Goal: Task Accomplishment & Management: Use online tool/utility

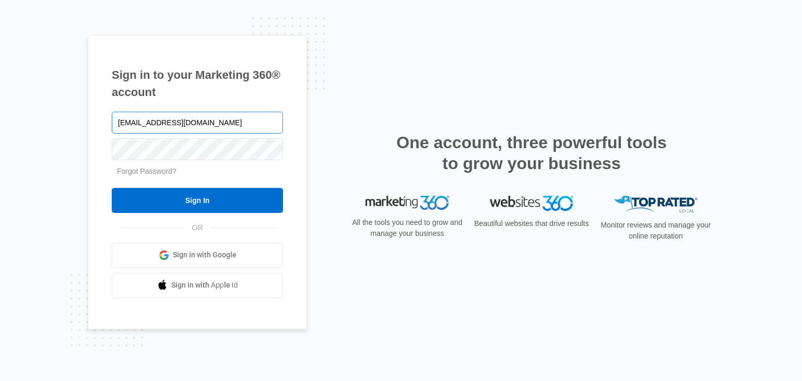
type input "[EMAIL_ADDRESS][DOMAIN_NAME]"
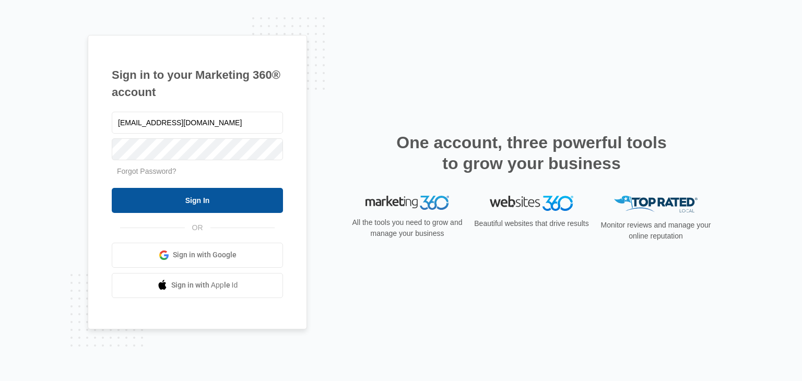
click at [192, 193] on input "Sign In" at bounding box center [197, 200] width 171 height 25
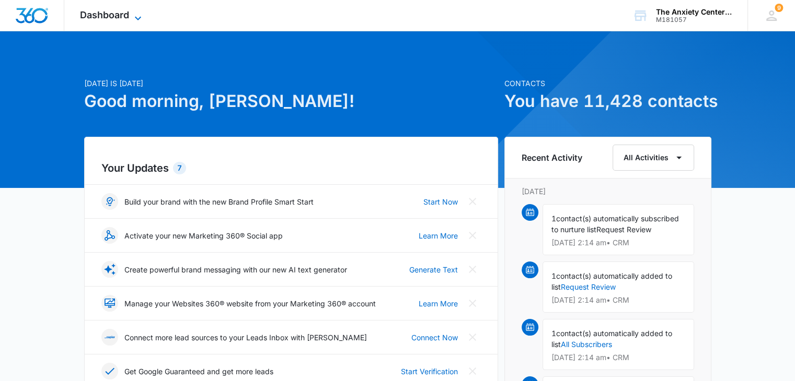
click at [137, 16] on icon at bounding box center [138, 18] width 13 height 13
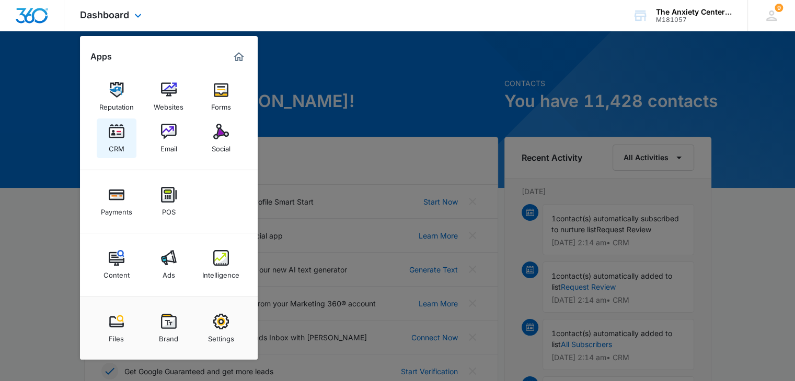
click at [120, 138] on img at bounding box center [117, 132] width 16 height 16
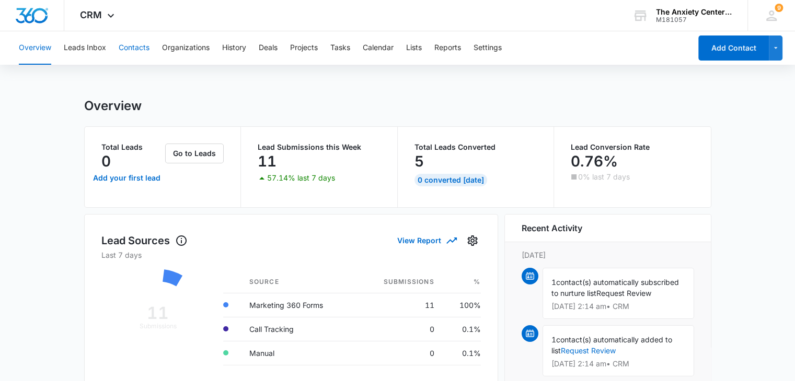
click at [141, 51] on button "Contacts" at bounding box center [134, 47] width 31 height 33
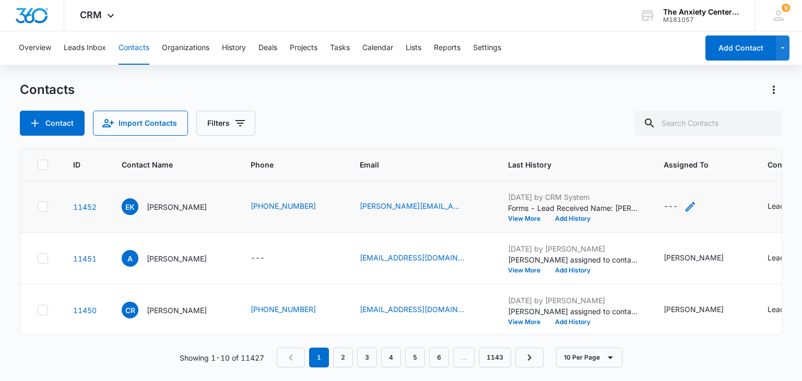
click at [684, 207] on icon "Assigned To - - Select to Edit Field" at bounding box center [690, 207] width 13 height 13
click at [683, 135] on div at bounding box center [664, 139] width 42 height 13
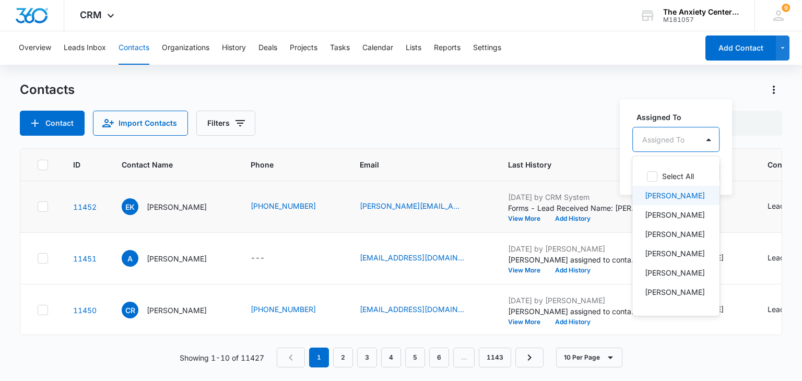
click at [667, 197] on p "[PERSON_NAME]" at bounding box center [675, 195] width 60 height 11
click at [700, 111] on label "Assigned To" at bounding box center [696, 116] width 119 height 11
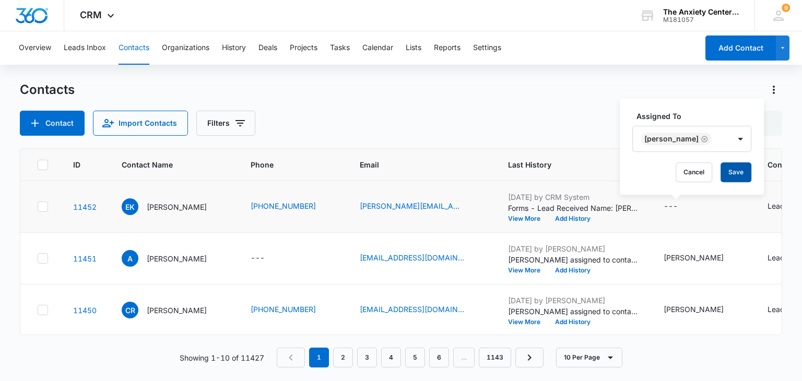
click at [723, 175] on button "Save" at bounding box center [736, 172] width 31 height 20
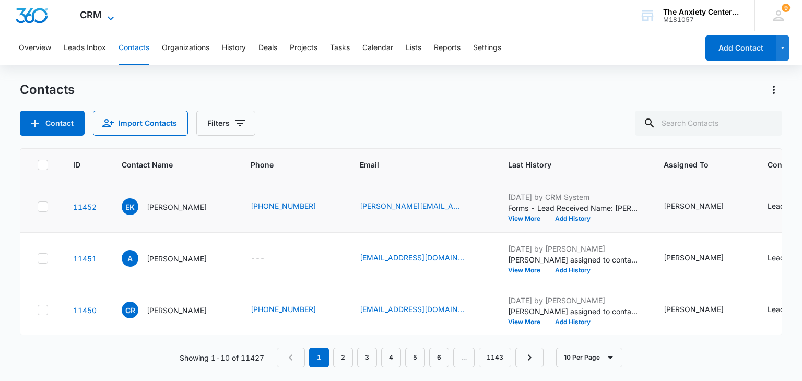
click at [109, 15] on icon at bounding box center [110, 18] width 13 height 13
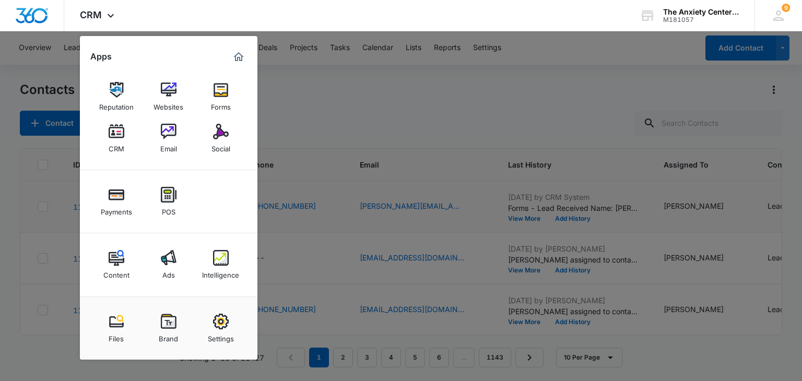
drag, startPoint x: 232, startPoint y: 264, endPoint x: 325, endPoint y: 142, distance: 153.6
click at [232, 264] on link "Intelligence" at bounding box center [221, 265] width 40 height 40
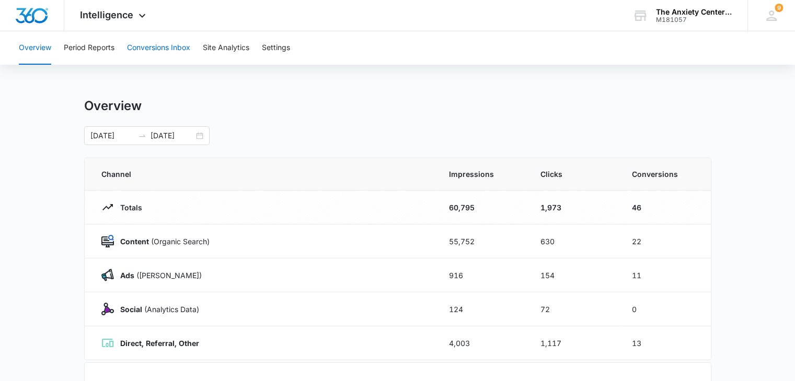
click at [161, 46] on button "Conversions Inbox" at bounding box center [158, 47] width 63 height 33
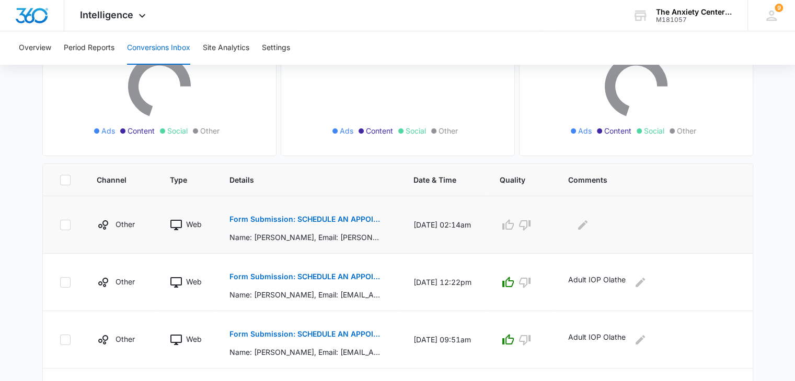
scroll to position [157, 0]
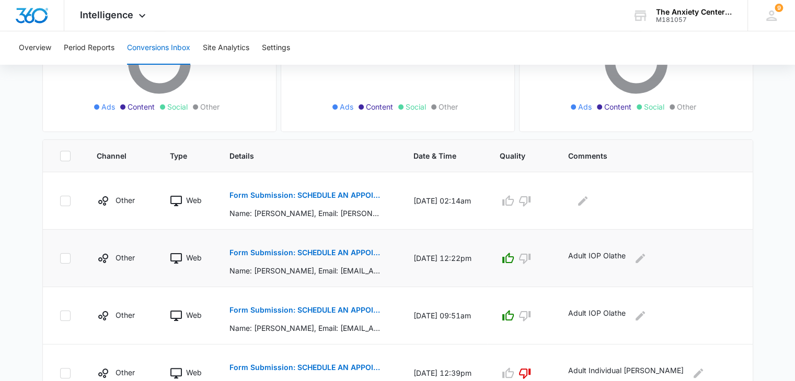
click at [635, 261] on div "Adult IOP Olathe" at bounding box center [652, 258] width 168 height 17
click at [646, 261] on icon "Edit Comments" at bounding box center [640, 258] width 13 height 13
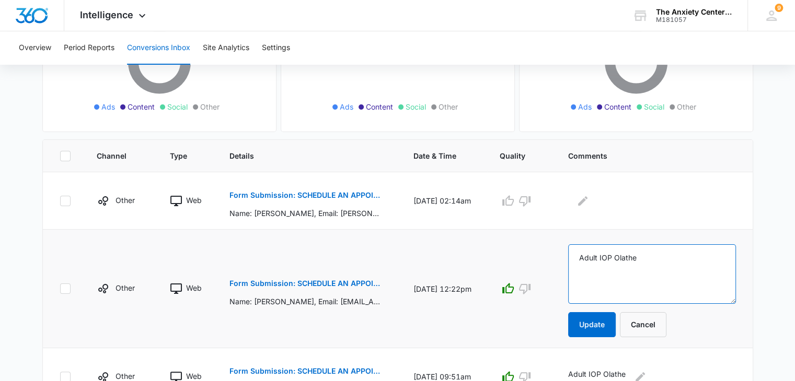
drag, startPoint x: 581, startPoint y: 256, endPoint x: 627, endPoint y: 255, distance: 46.0
click at [665, 261] on textarea "Adult IOP Olathe" at bounding box center [652, 274] width 168 height 60
click at [650, 329] on button "Cancel" at bounding box center [643, 324] width 46 height 25
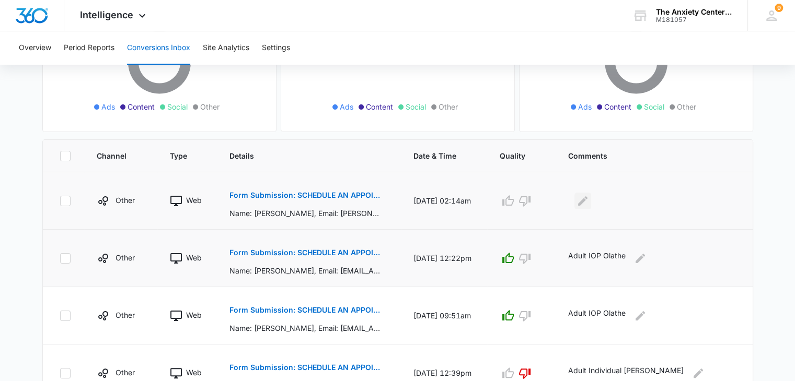
click at [585, 201] on icon "Edit Comments" at bounding box center [582, 200] width 9 height 9
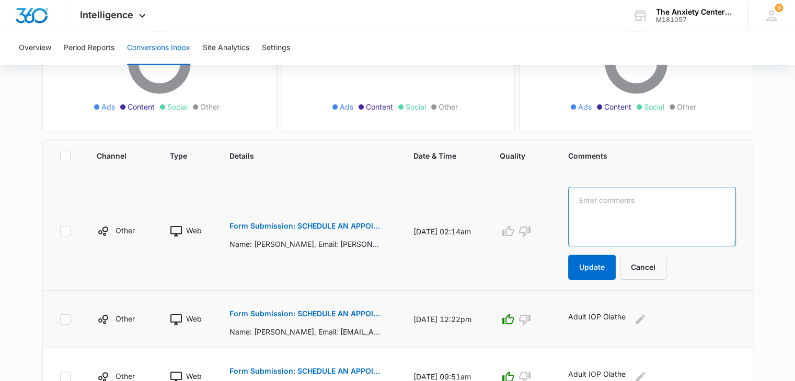
paste textarea "Adult IOP Olathe"
type textarea "Adult IOP Olathe"
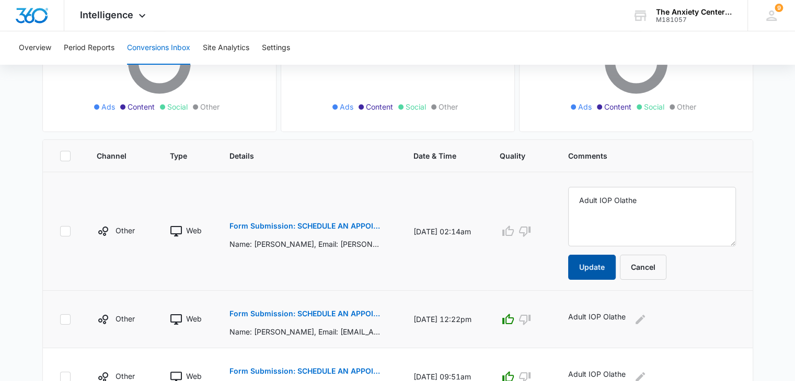
click at [595, 270] on button "Update" at bounding box center [592, 267] width 48 height 25
click at [604, 291] on td "Adult IOP Olathe" at bounding box center [653, 319] width 197 height 57
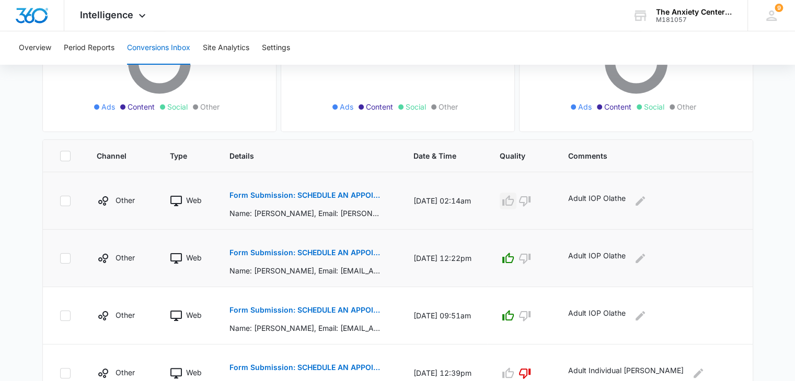
click at [514, 206] on icon "button" at bounding box center [507, 201] width 13 height 13
